Goal: Find specific page/section: Find specific page/section

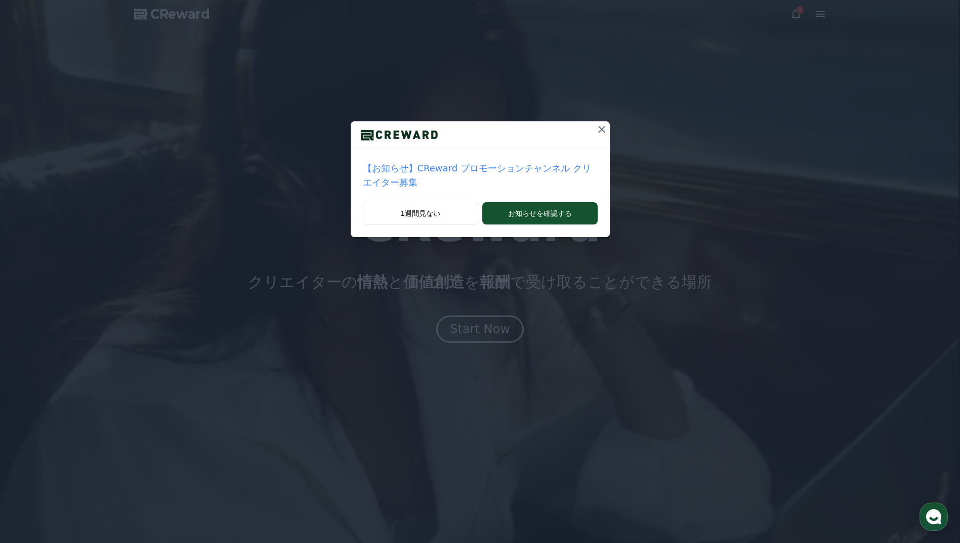
click at [595, 127] on icon at bounding box center [601, 129] width 12 height 12
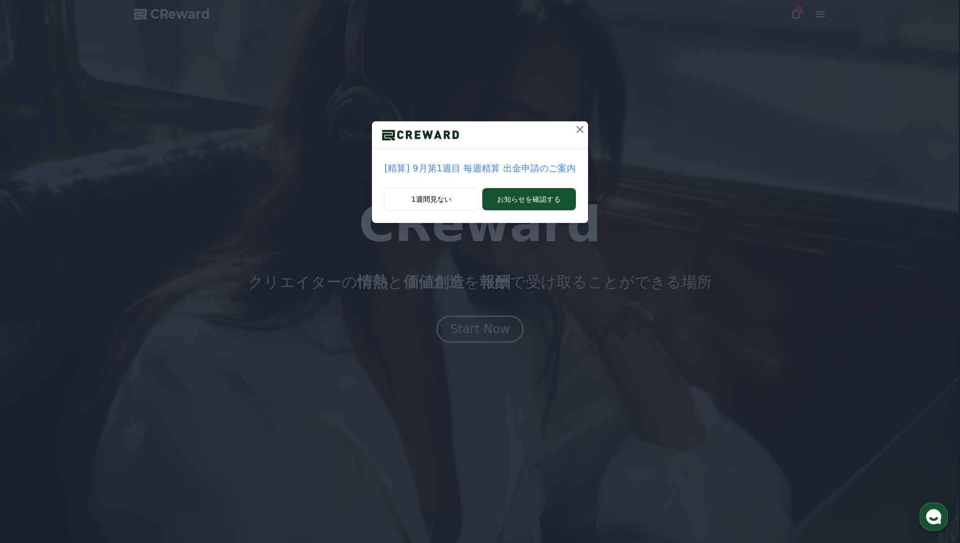
click at [576, 132] on icon at bounding box center [579, 129] width 7 height 7
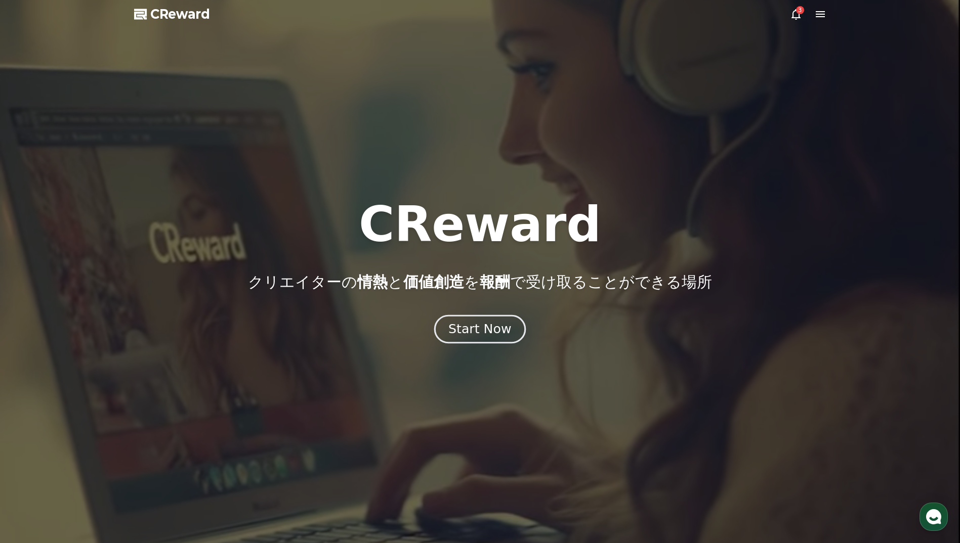
click at [502, 325] on div "Start Now" at bounding box center [479, 329] width 63 height 17
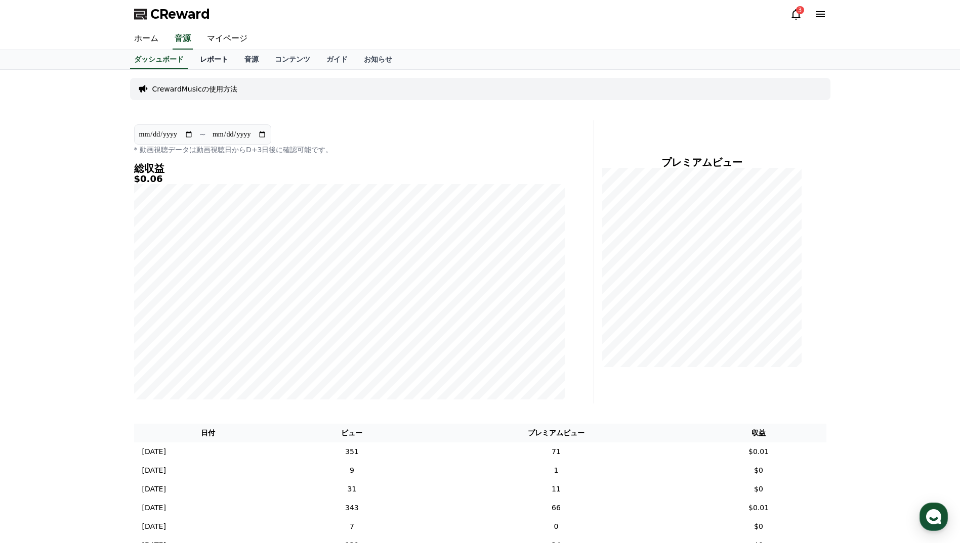
click at [194, 58] on link "レポート" at bounding box center [214, 59] width 45 height 19
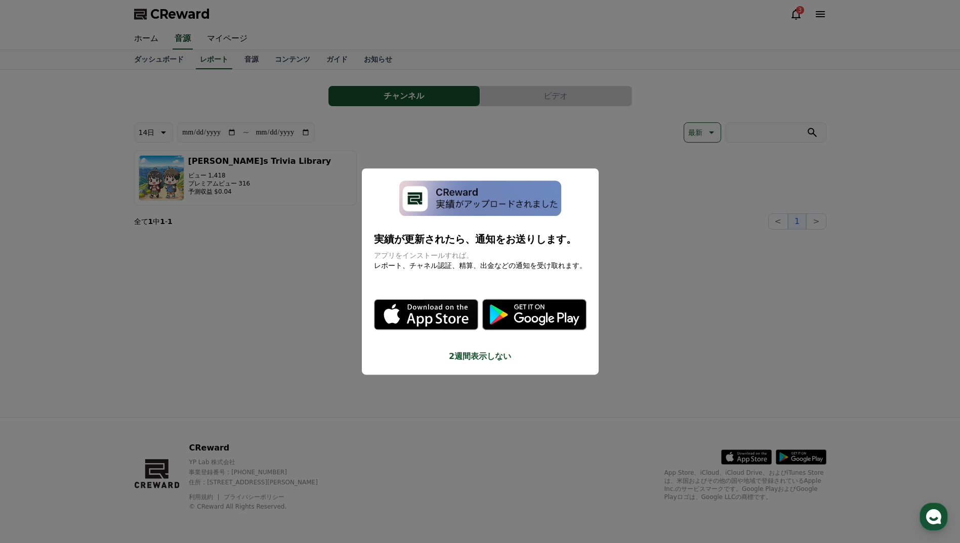
click at [475, 356] on button "2週間表示しない" at bounding box center [480, 357] width 212 height 12
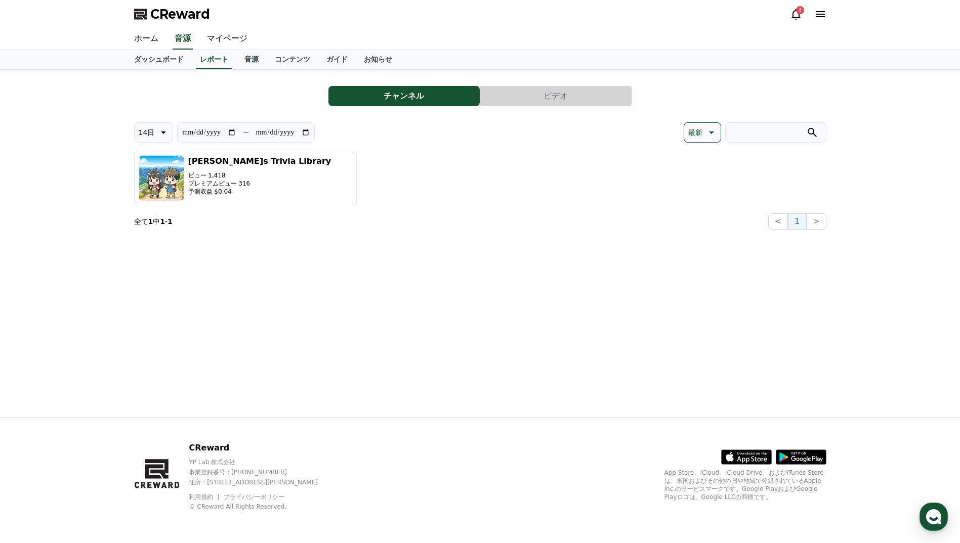
click at [147, 137] on p "14日" at bounding box center [147, 132] width 16 height 14
click at [147, 264] on button "90日" at bounding box center [147, 263] width 24 height 22
type input "**********"
click at [793, 12] on icon at bounding box center [795, 14] width 9 height 11
